Goal: Transaction & Acquisition: Purchase product/service

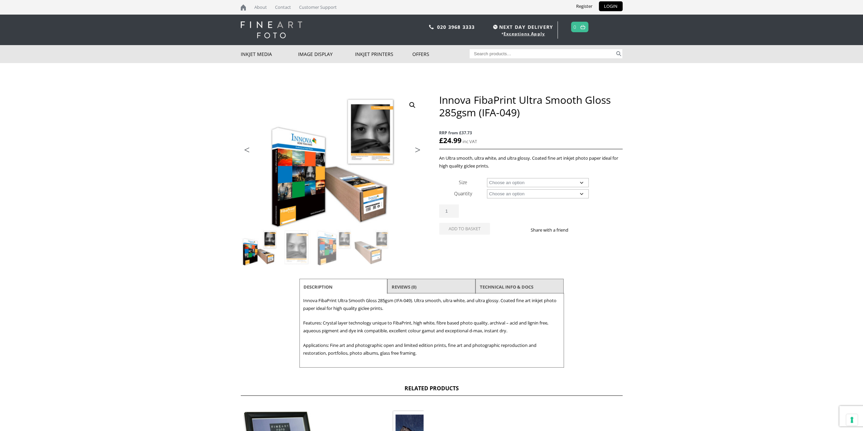
click at [545, 181] on select "Choose an option A4 Sheet A3 Sheet A3+ Sheet A2 Sheet 17" Wide Roll 24" Wide Ro…" at bounding box center [538, 182] width 102 height 9
click at [487, 178] on select "Choose an option A4 Sheet A3 Sheet A3+ Sheet A2 Sheet 17" Wide Roll 24" Wide Ro…" at bounding box center [538, 182] width 102 height 9
select select "a2-sheet"
click at [519, 193] on select "Choose an option 25 Sheets" at bounding box center [538, 193] width 102 height 9
select select "25-sheets"
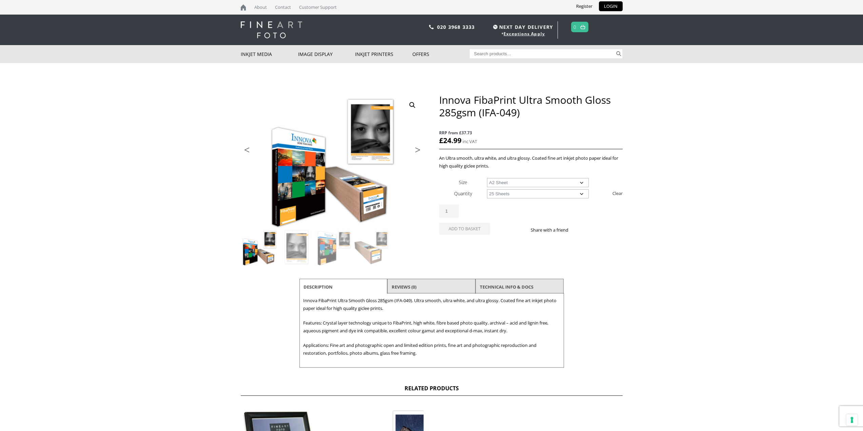
click at [487, 189] on select "Choose an option 25 Sheets" at bounding box center [538, 193] width 102 height 9
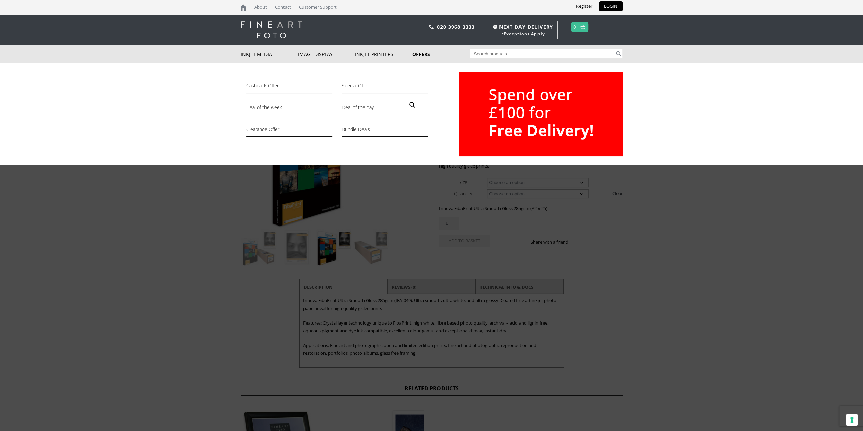
click at [419, 57] on link "Offers" at bounding box center [441, 54] width 57 height 18
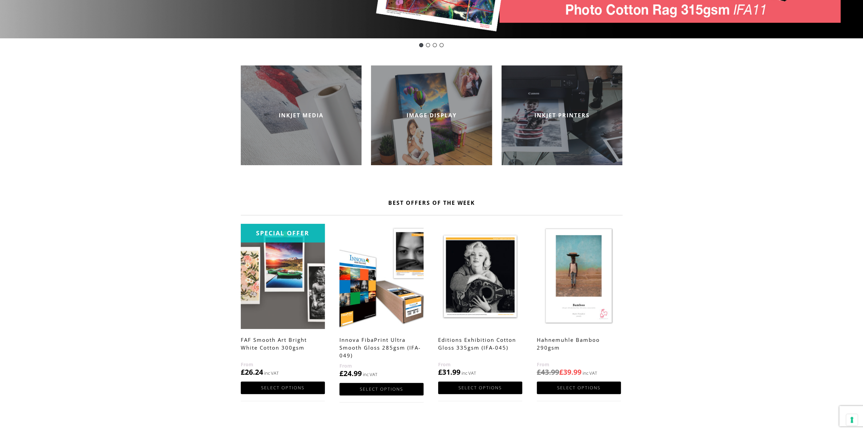
scroll to position [305, 0]
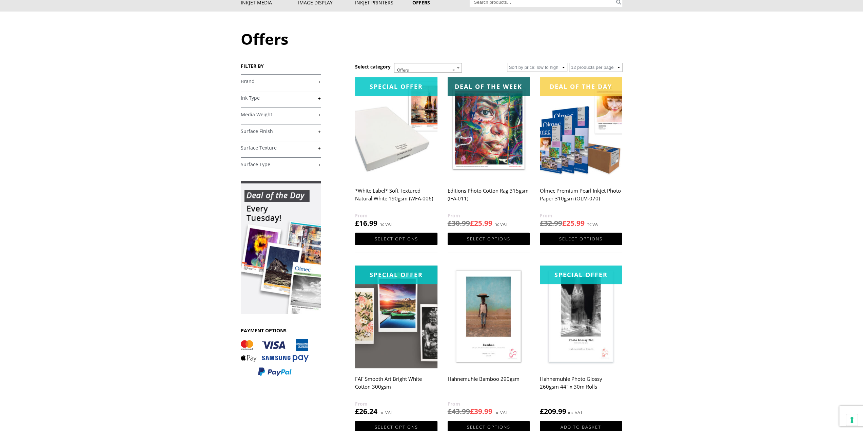
scroll to position [34, 0]
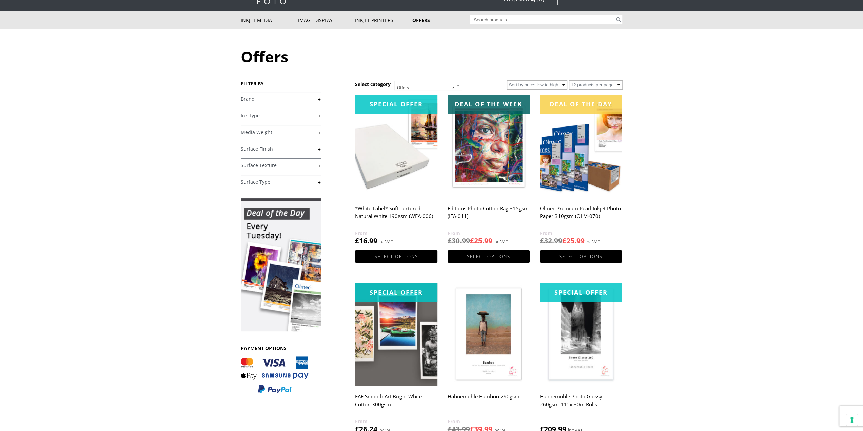
click at [183, 128] on body "NEXT DAY DELIVERY * Exceptions Apply About Contact Customer Support Register LO…" at bounding box center [431, 181] width 863 height 431
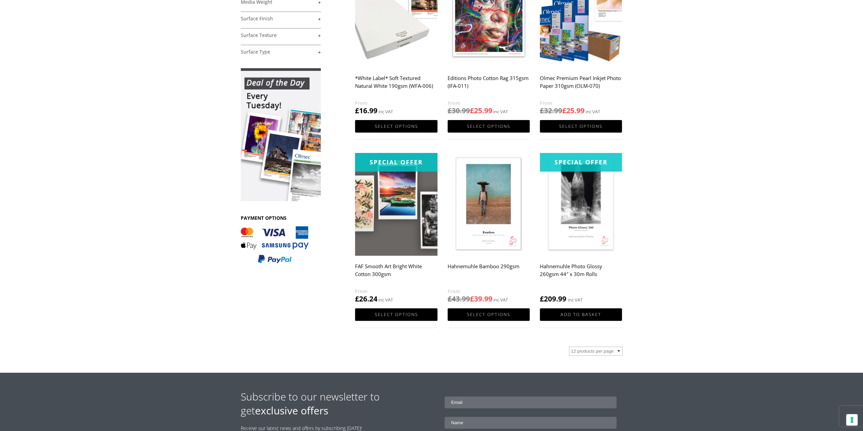
scroll to position [68, 0]
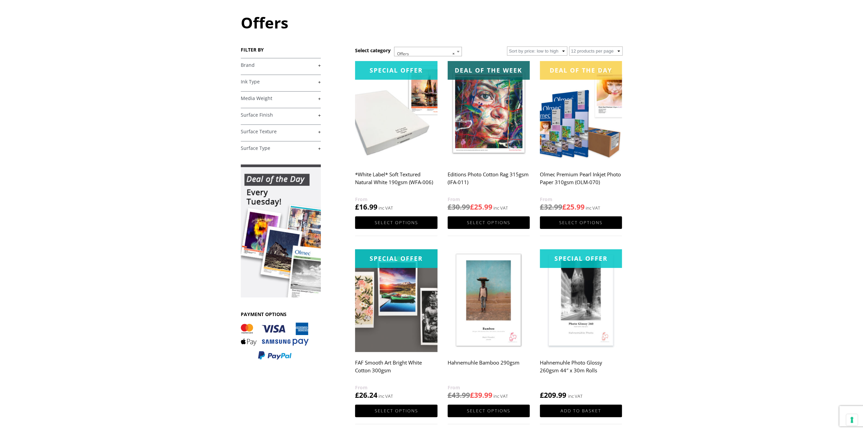
drag, startPoint x: 261, startPoint y: 16, endPoint x: 264, endPoint y: 26, distance: 11.4
click at [263, 23] on h1 "Offers" at bounding box center [432, 22] width 382 height 21
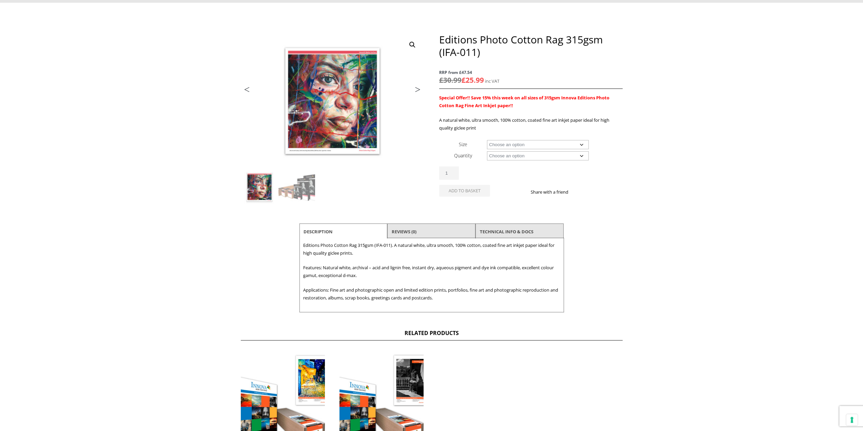
scroll to position [34, 0]
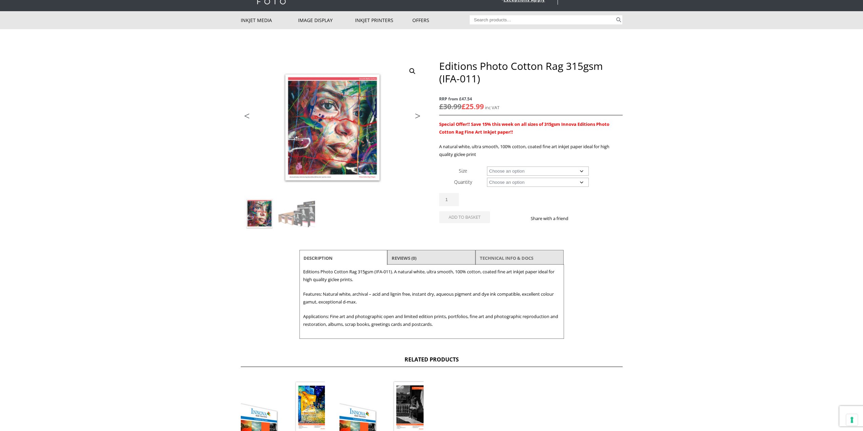
click at [496, 259] on link "TECHNICAL INFO & DOCS" at bounding box center [507, 258] width 54 height 12
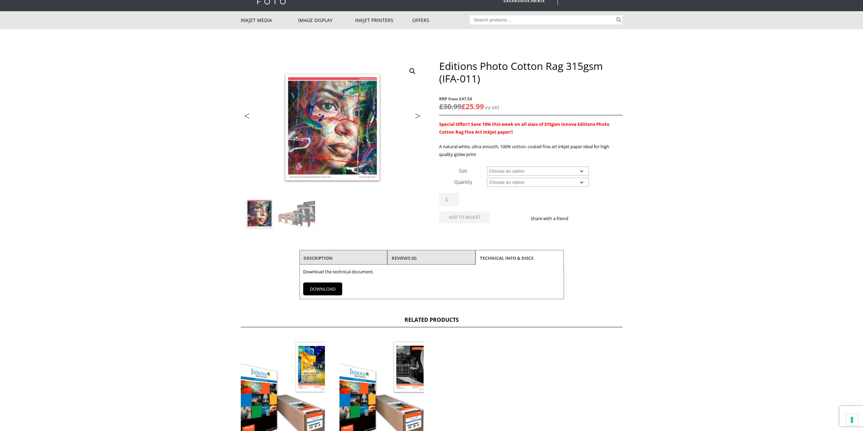
click at [331, 285] on link "DOWNLOAD" at bounding box center [322, 289] width 39 height 13
click at [525, 172] on select "Choose an option A4 Sheet A3 Sheet A3+ Sheet A2 Sheet 17" Wide Roll 24" Wide Ro…" at bounding box center [538, 171] width 102 height 9
click at [487, 167] on select "Choose an option A4 Sheet A3 Sheet A3+ Sheet A2 Sheet 17" Wide Roll 24" Wide Ro…" at bounding box center [538, 171] width 102 height 9
select select "a2-sheet"
click at [520, 182] on select "Choose an option 25 Sheets" at bounding box center [538, 182] width 102 height 9
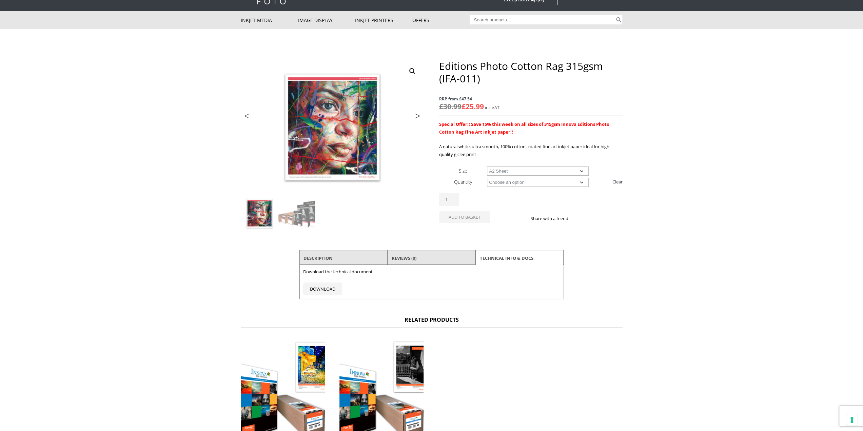
select select "25-sheets"
click at [487, 178] on select "Choose an option 25 Sheets" at bounding box center [538, 182] width 102 height 9
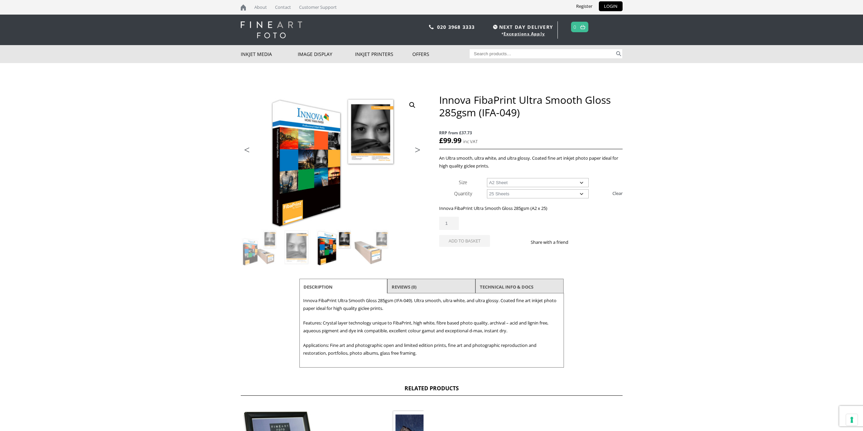
select select "a2-sheet"
select select "25-sheets"
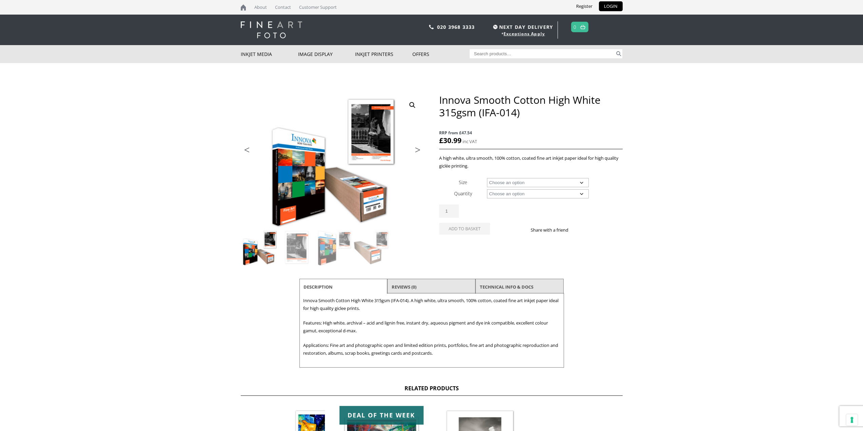
click at [552, 182] on select "Choose an option A4 Sheet A3 Sheet A3+ Sheet A2 Sheet 17" Wide Roll 24" Wide Ro…" at bounding box center [538, 182] width 102 height 9
click at [487, 178] on select "Choose an option A4 Sheet A3 Sheet A3+ Sheet A2 Sheet 17" Wide Roll 24" Wide Ro…" at bounding box center [538, 182] width 102 height 9
select select "a2-sheet"
click at [522, 193] on select "Choose an option 25 Sheets" at bounding box center [538, 193] width 102 height 9
select select "25-sheets"
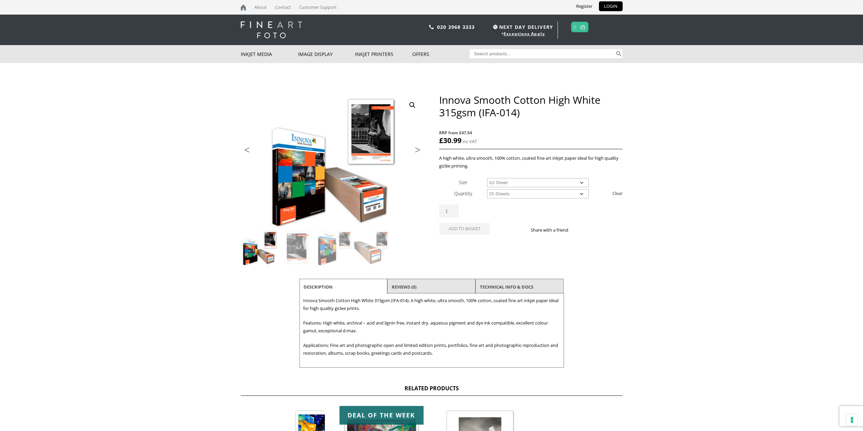
click at [487, 189] on select "Choose an option 25 Sheets" at bounding box center [538, 193] width 102 height 9
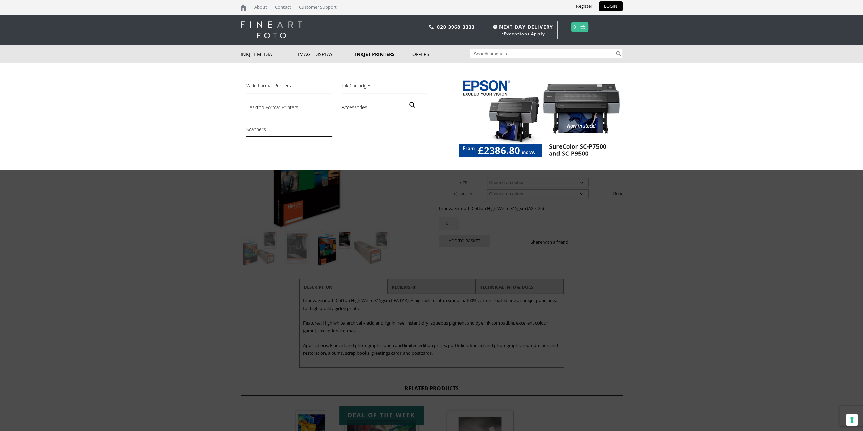
scroll to position [34, 0]
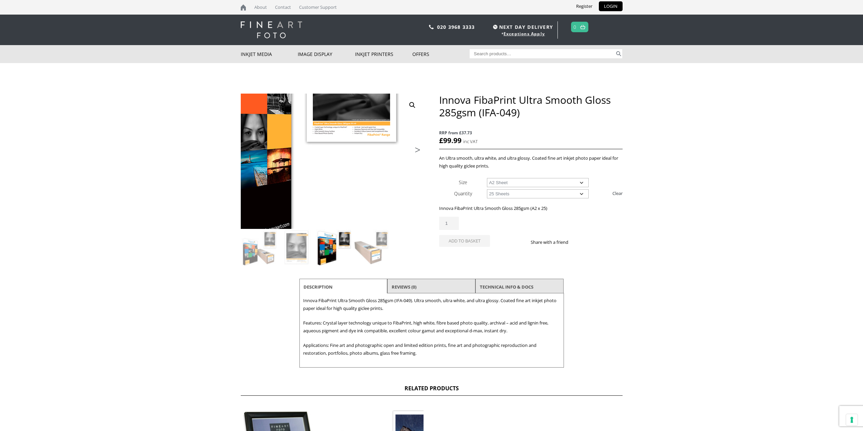
select select "a2-sheet"
select select "25-sheets"
